Goal: Transaction & Acquisition: Purchase product/service

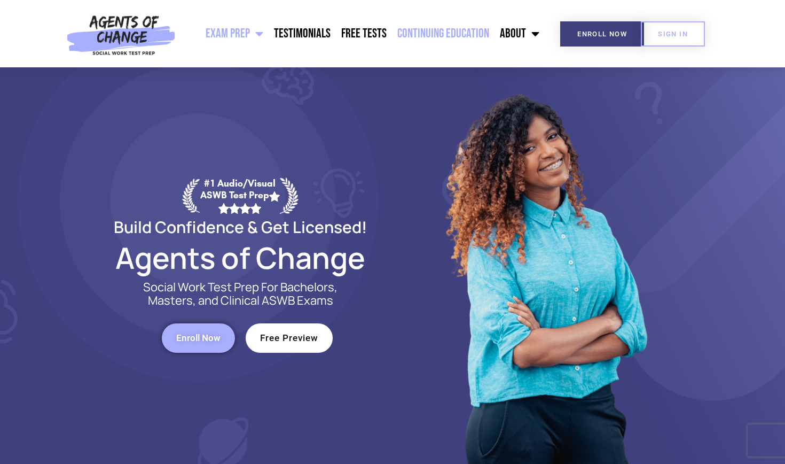
click at [438, 36] on link "Continuing Education" at bounding box center [443, 33] width 103 height 27
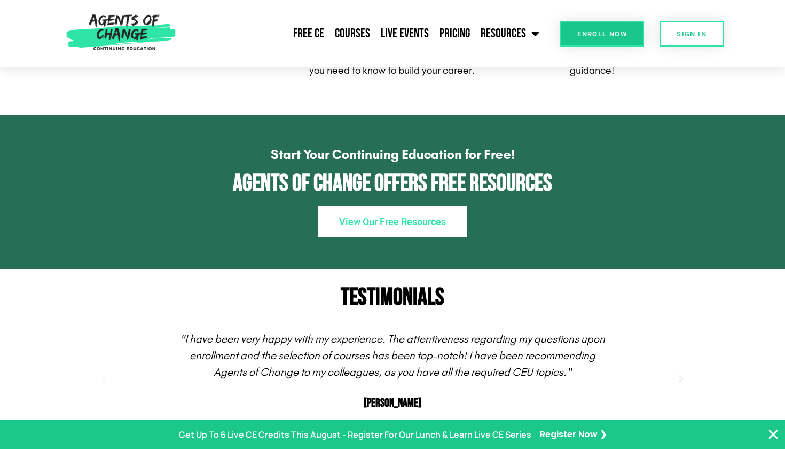
scroll to position [1051, 0]
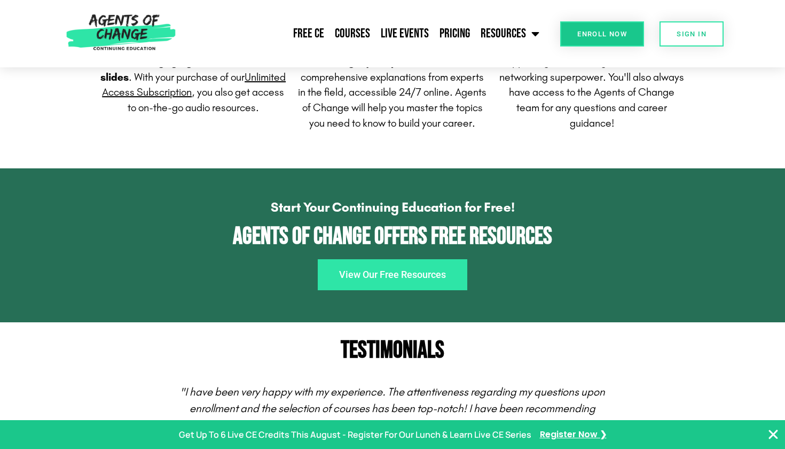
click at [363, 279] on span "View Our Free Resources" at bounding box center [392, 275] width 107 height 10
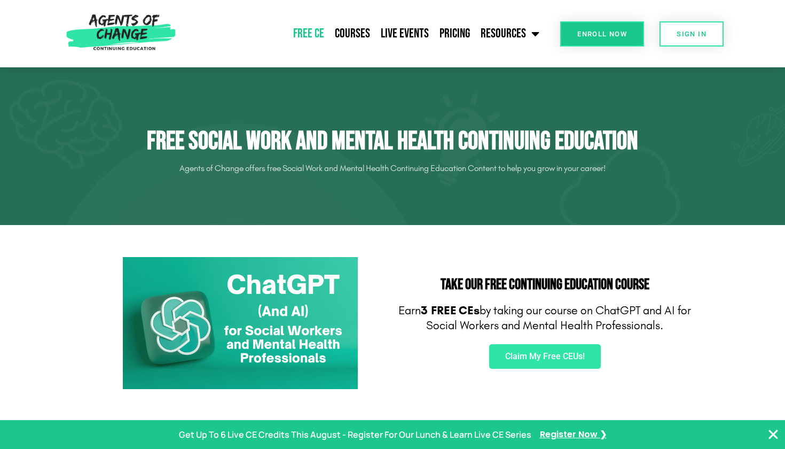
click at [587, 35] on span "Enroll Now" at bounding box center [602, 33] width 50 height 7
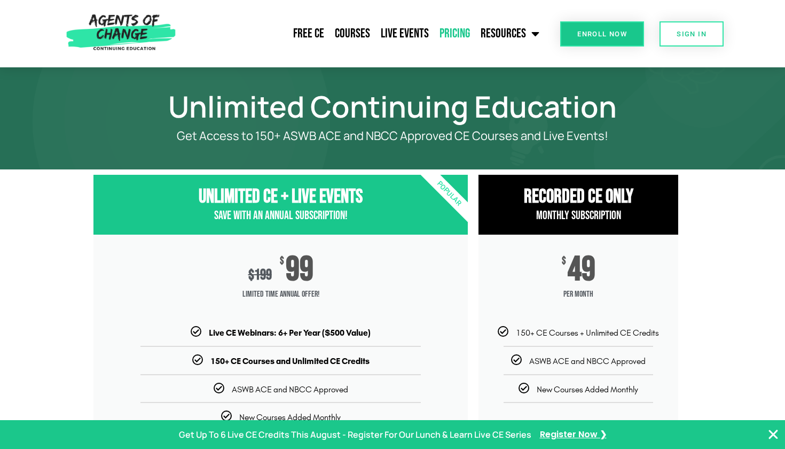
click at [704, 313] on section "Unlimited CE + Live Events Save with an Annual Subscription! $ 199 $ 99 Limited…" at bounding box center [392, 367] width 785 height 396
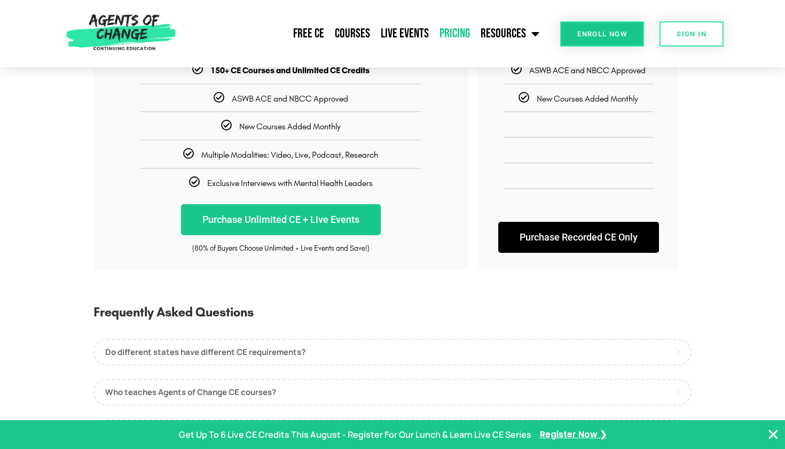
scroll to position [292, 0]
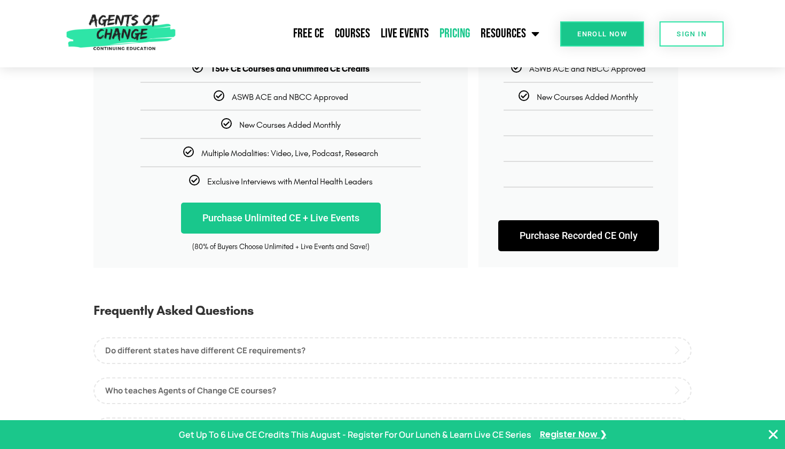
click at [542, 236] on link "Purchase Recorded CE Only" at bounding box center [578, 235] width 161 height 31
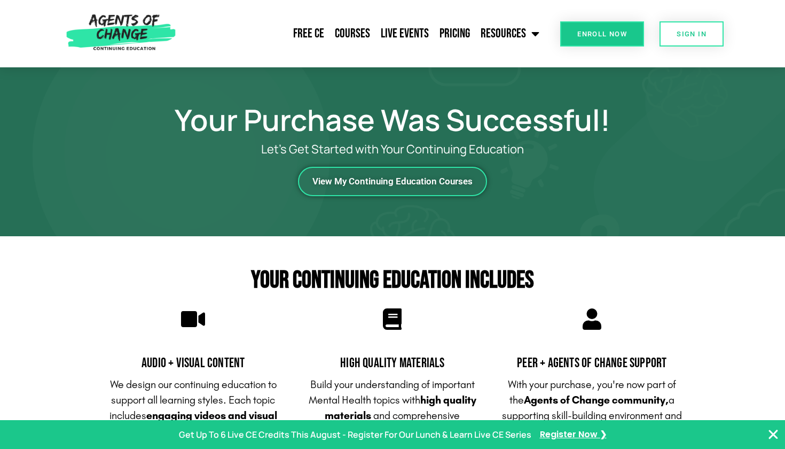
click at [466, 182] on span "View My Continuing Education Courses" at bounding box center [392, 181] width 160 height 9
